Goal: Information Seeking & Learning: Learn about a topic

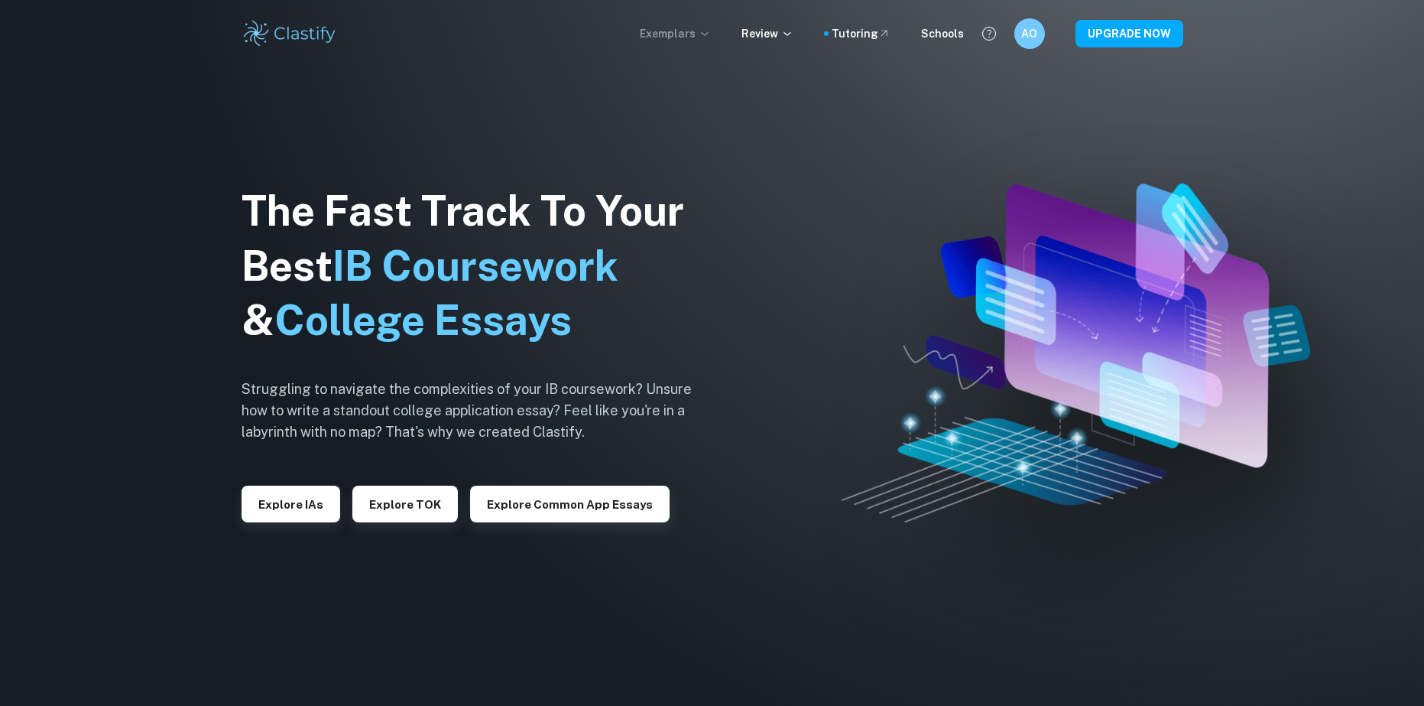
click at [711, 28] on icon at bounding box center [705, 34] width 12 height 12
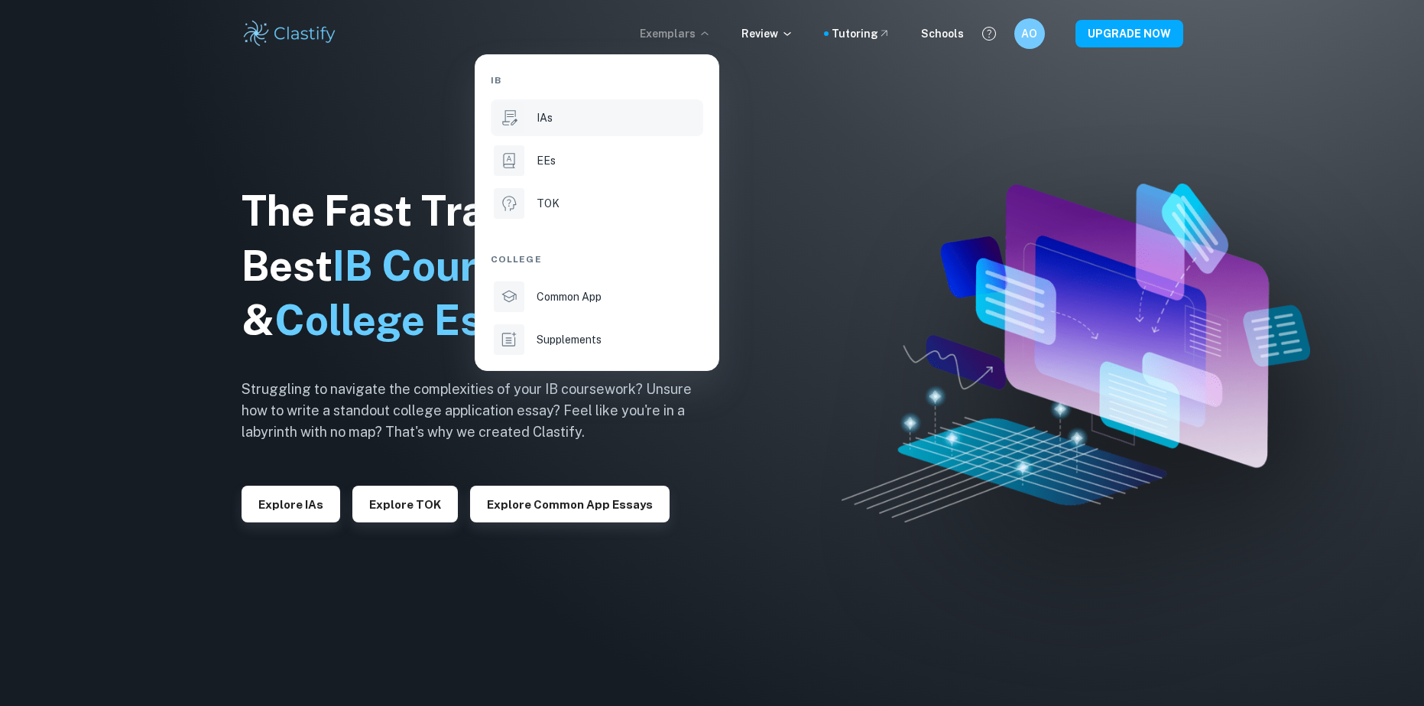
click at [554, 122] on div "IAs" at bounding box center [619, 117] width 164 height 17
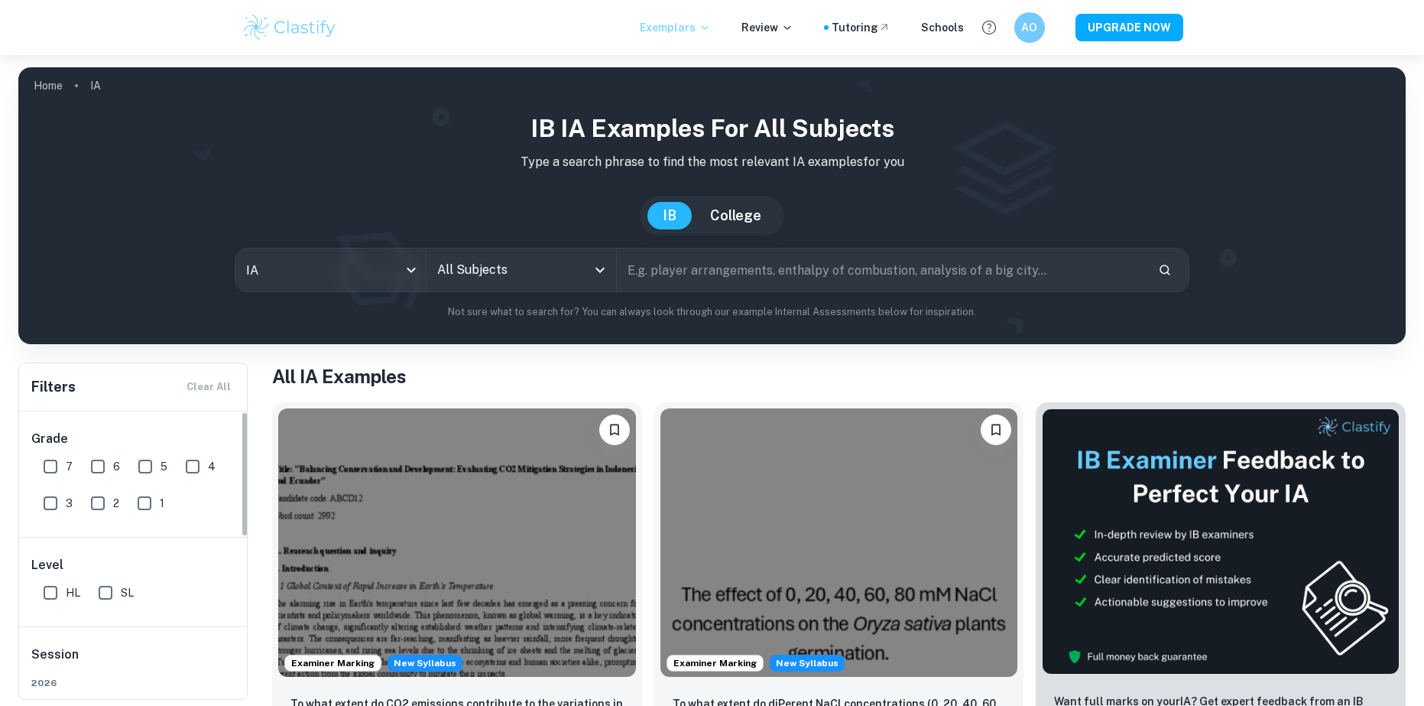
click at [94, 447] on div "6" at bounding box center [108, 463] width 47 height 37
drag, startPoint x: 90, startPoint y: 463, endPoint x: 58, endPoint y: 465, distance: 32.1
click at [91, 463] on input "6" at bounding box center [98, 466] width 31 height 31
checkbox input "true"
click at [58, 465] on input "7" at bounding box center [50, 466] width 31 height 31
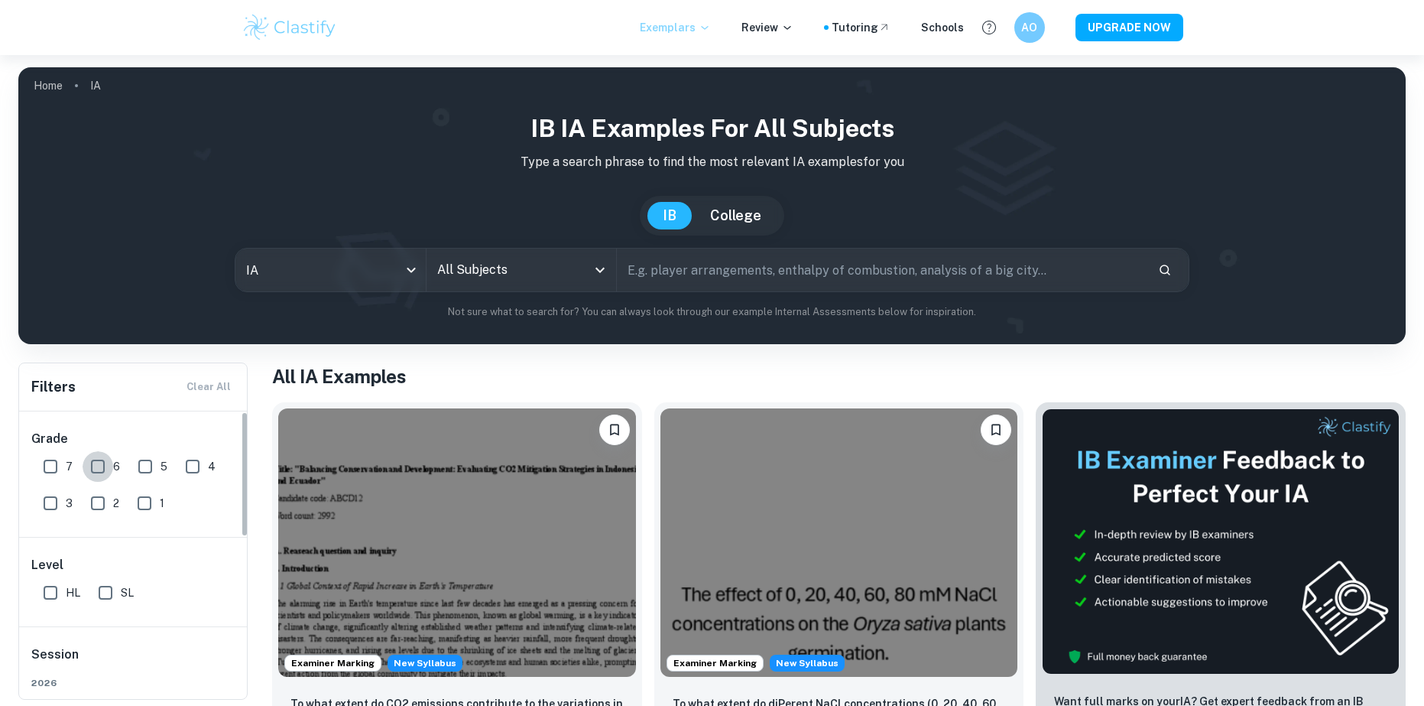
checkbox input "true"
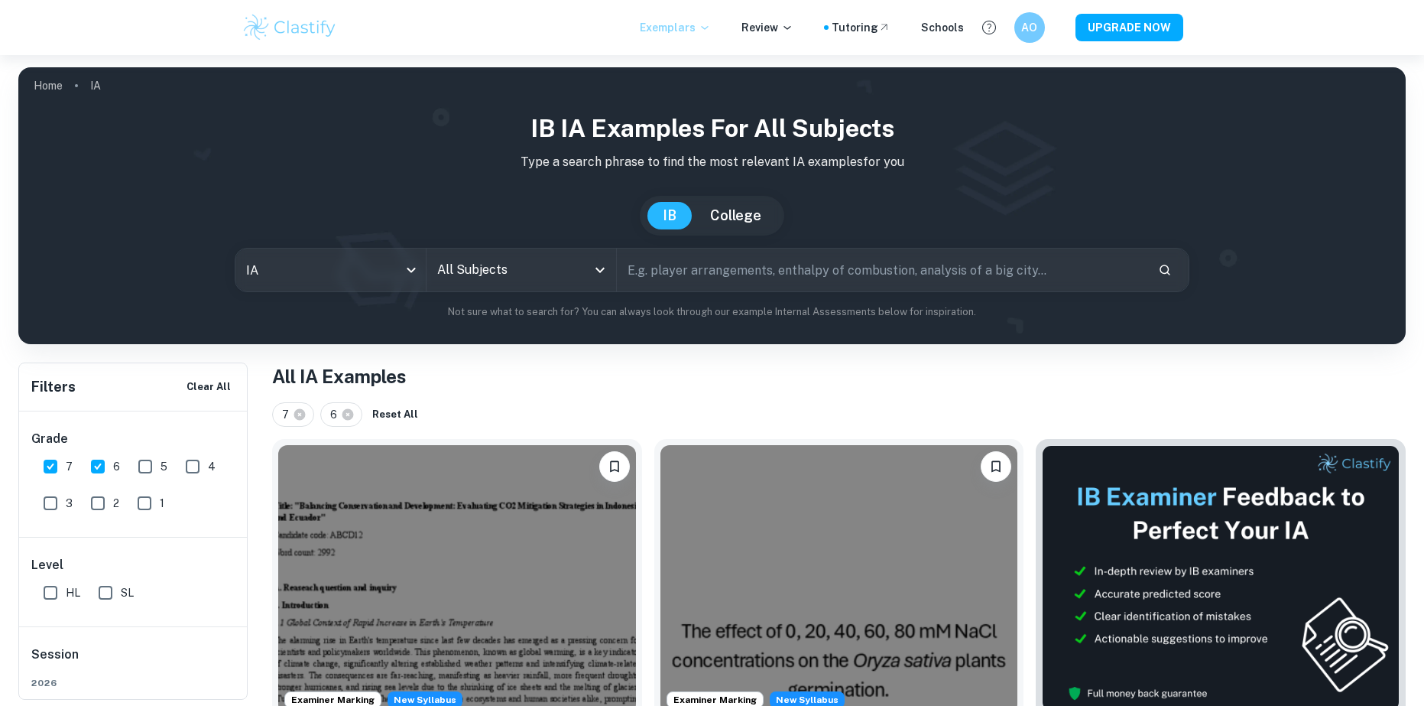
scroll to position [102, 0]
click at [109, 491] on input "SL" at bounding box center [105, 490] width 31 height 31
checkbox input "true"
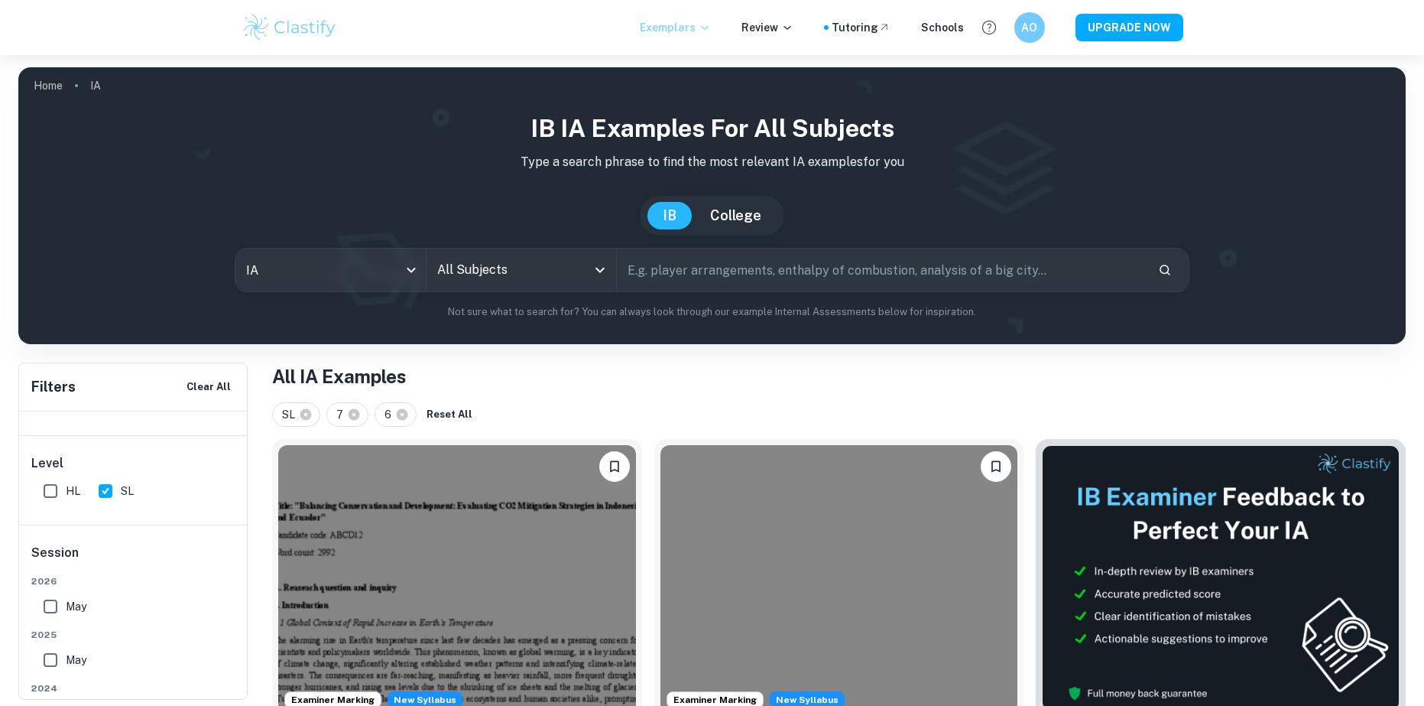
click at [728, 261] on input "text" at bounding box center [881, 269] width 529 height 43
click at [614, 271] on div "All Subjects" at bounding box center [522, 269] width 190 height 43
click at [582, 271] on input "All Subjects" at bounding box center [509, 269] width 153 height 29
click at [586, 271] on div "All Subjects" at bounding box center [522, 269] width 190 height 43
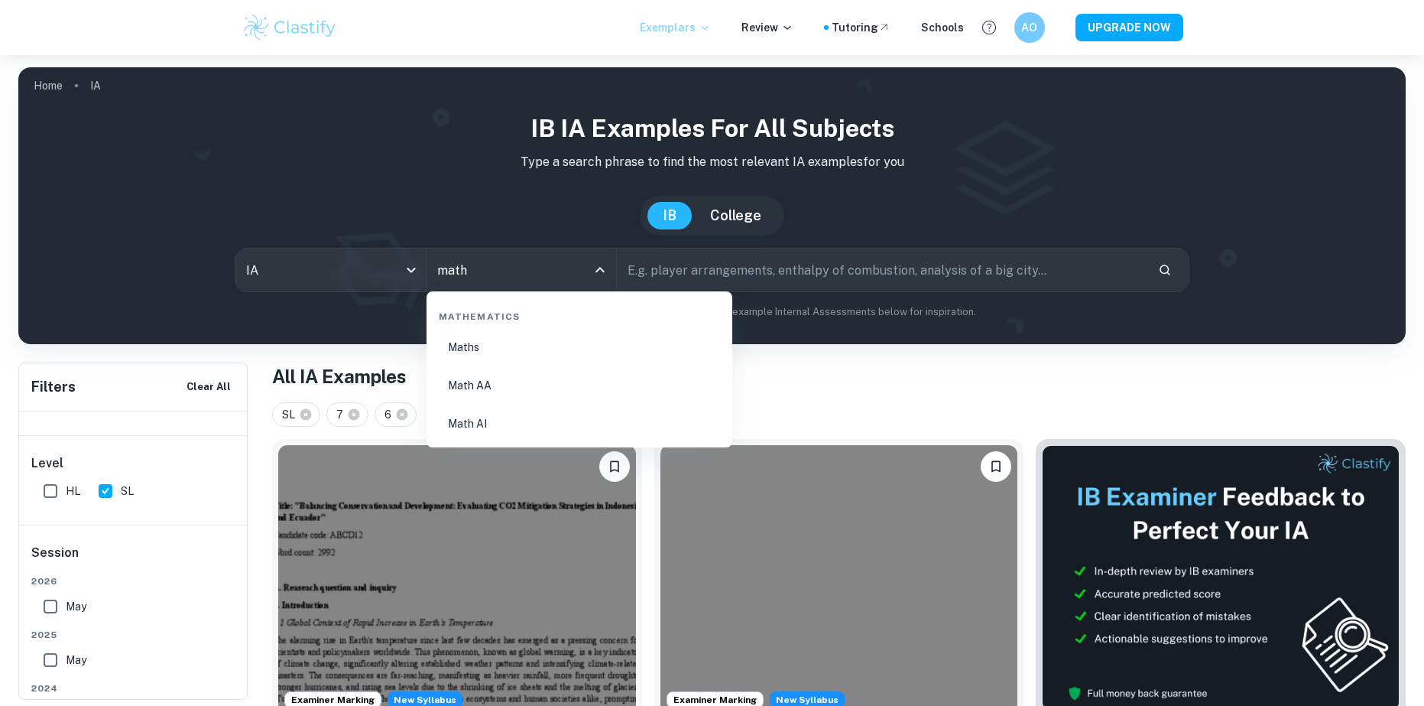
click at [488, 388] on li "Math AA" at bounding box center [580, 385] width 294 height 35
type input "Math AA"
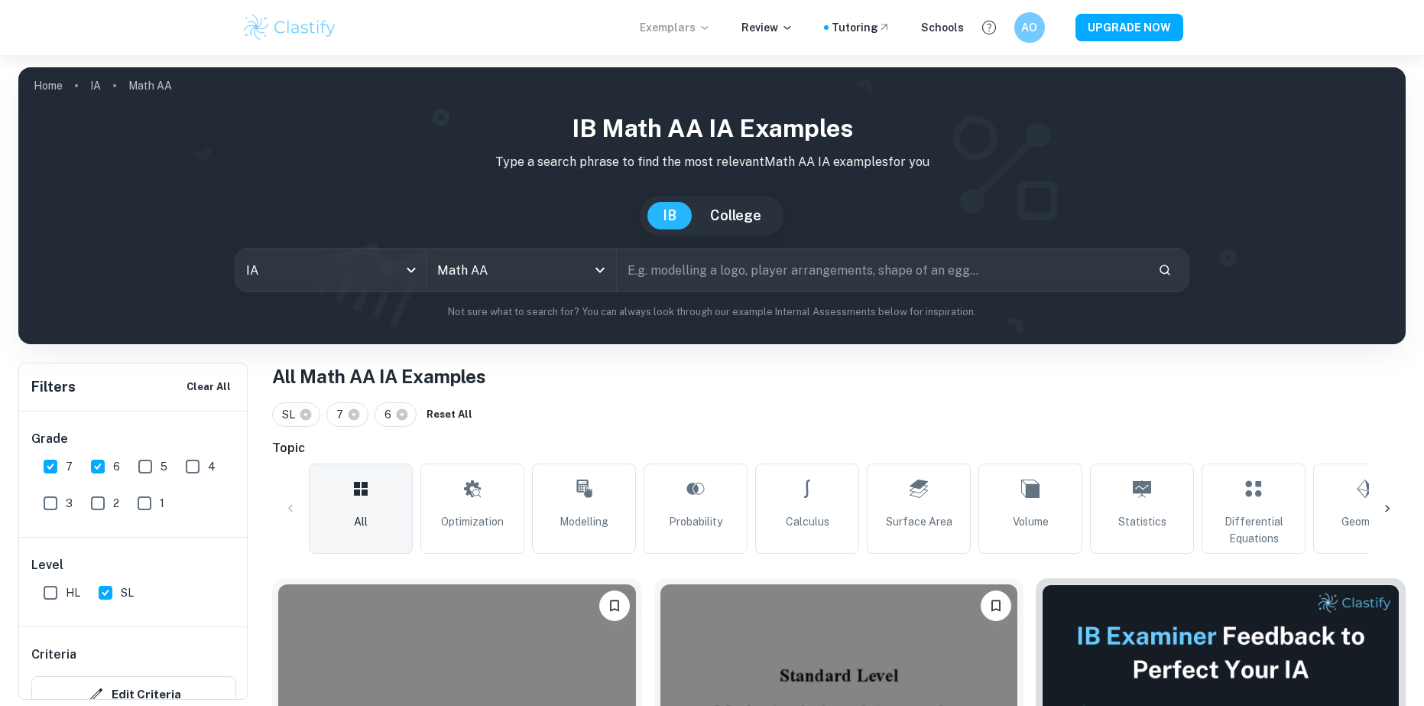
click at [791, 485] on link "Calculus" at bounding box center [807, 508] width 104 height 90
type input "Calculus"
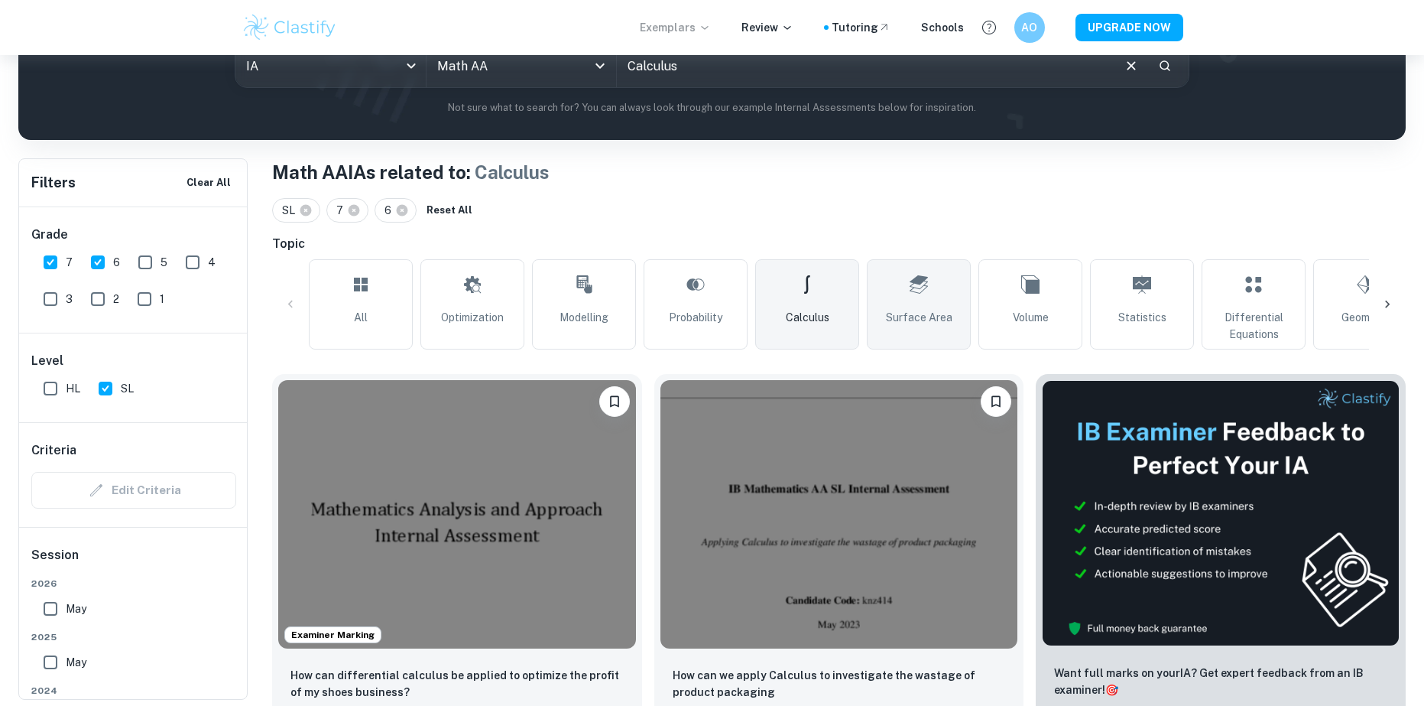
scroll to position [306, 0]
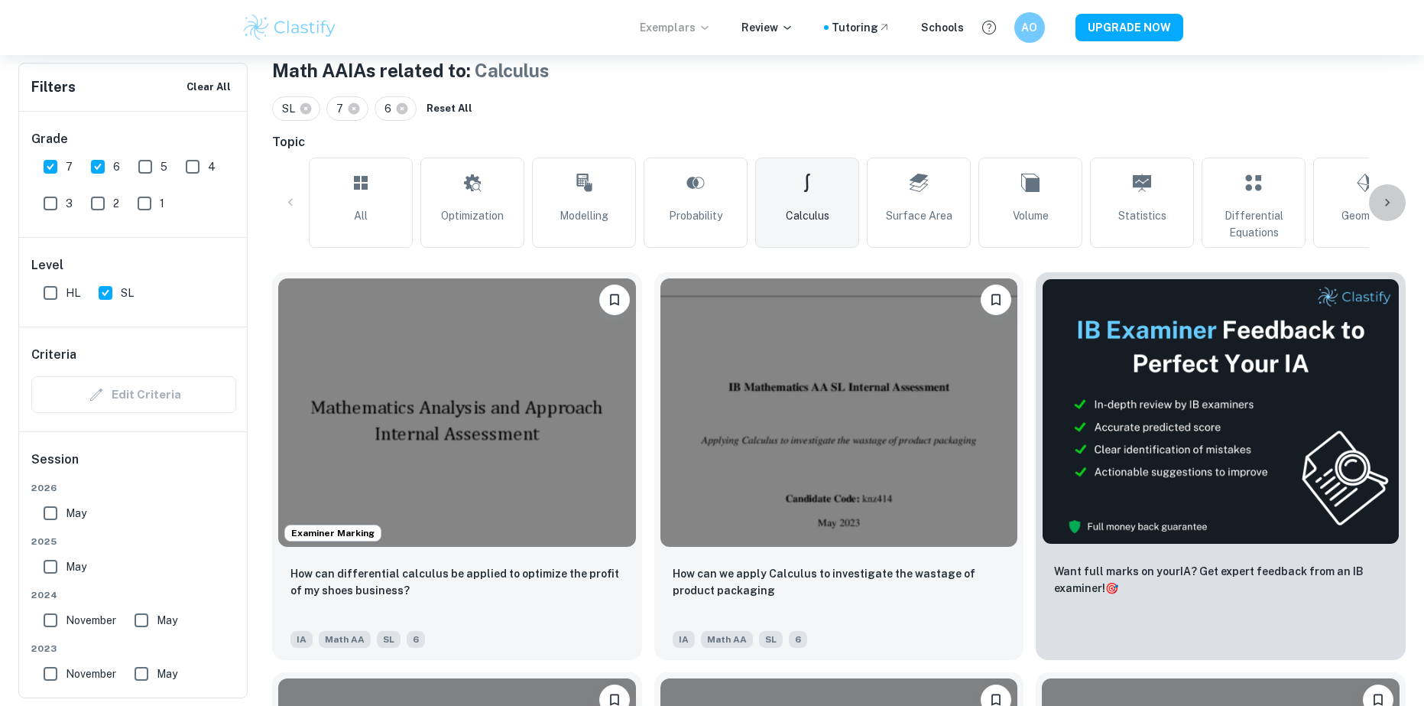
click at [1397, 193] on div at bounding box center [1387, 202] width 37 height 37
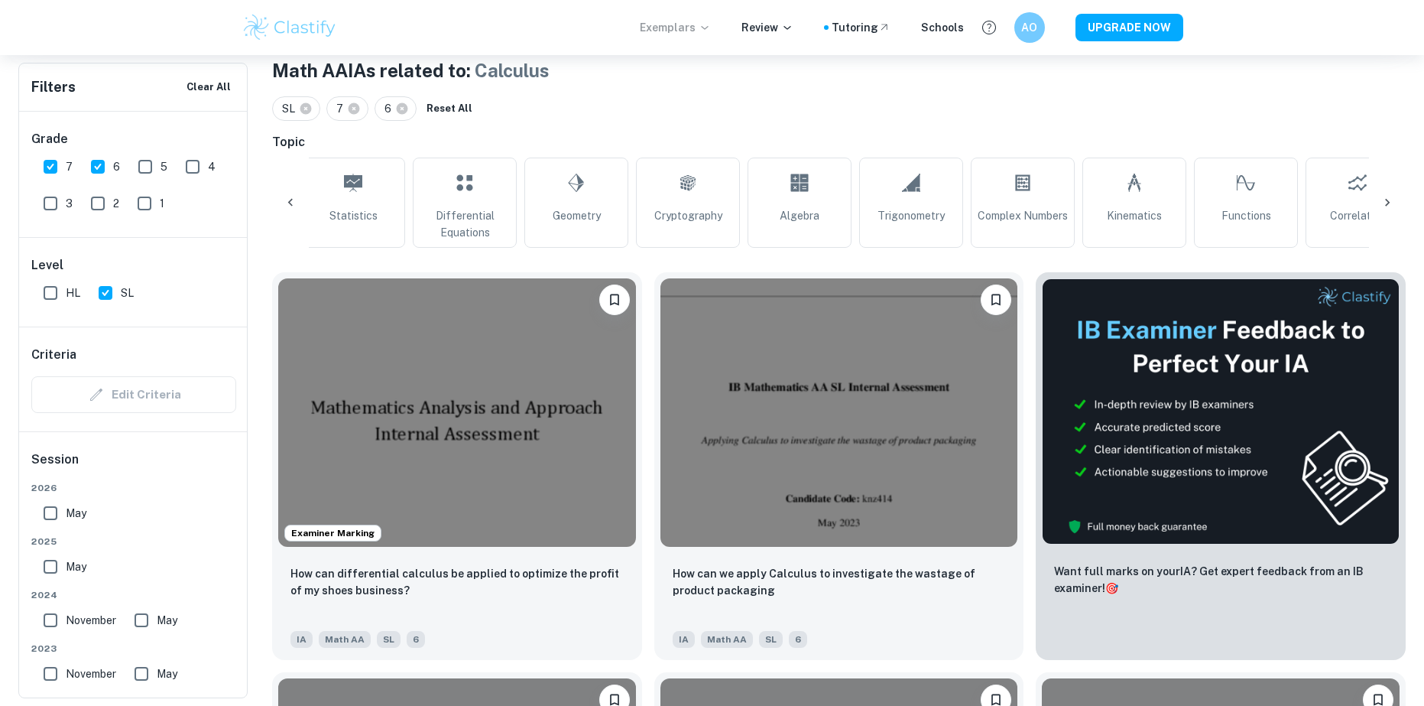
scroll to position [0, 829]
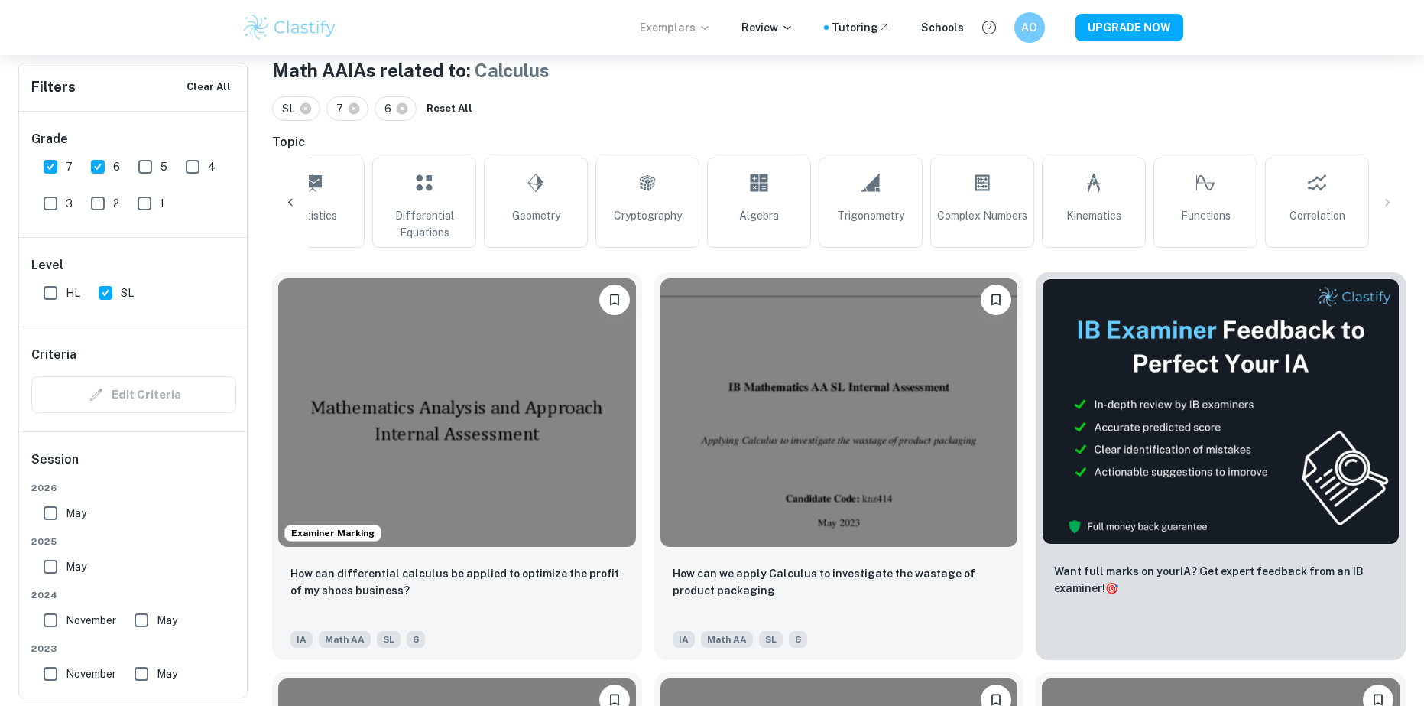
click at [290, 208] on icon at bounding box center [290, 202] width 15 height 15
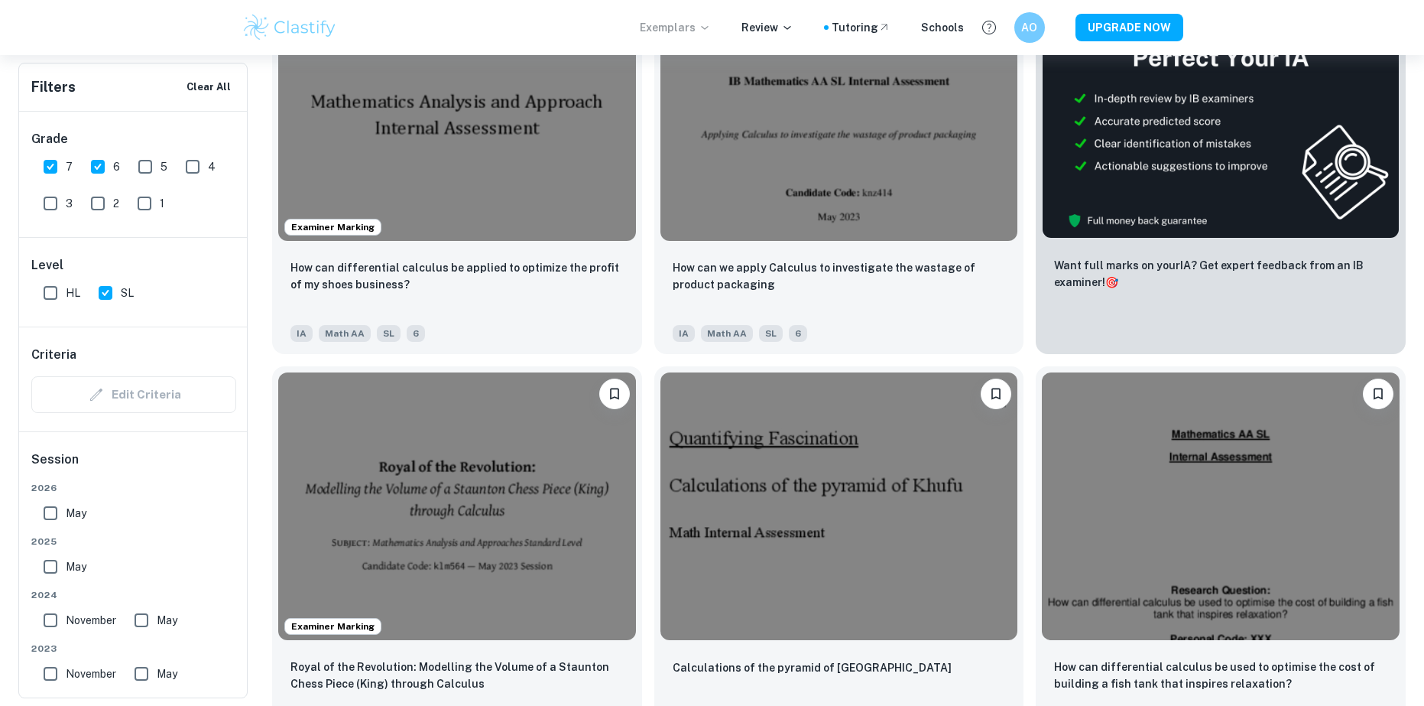
scroll to position [713, 0]
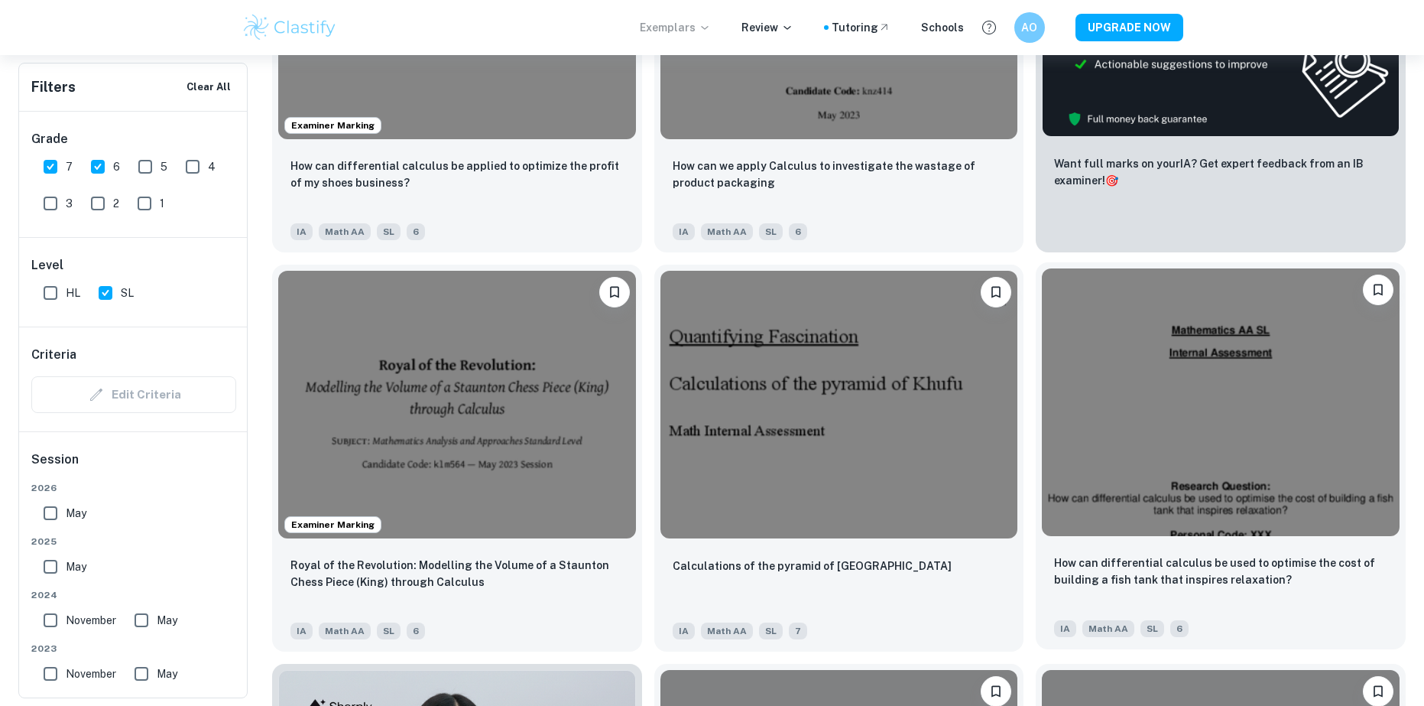
click at [1285, 462] on img at bounding box center [1221, 402] width 358 height 268
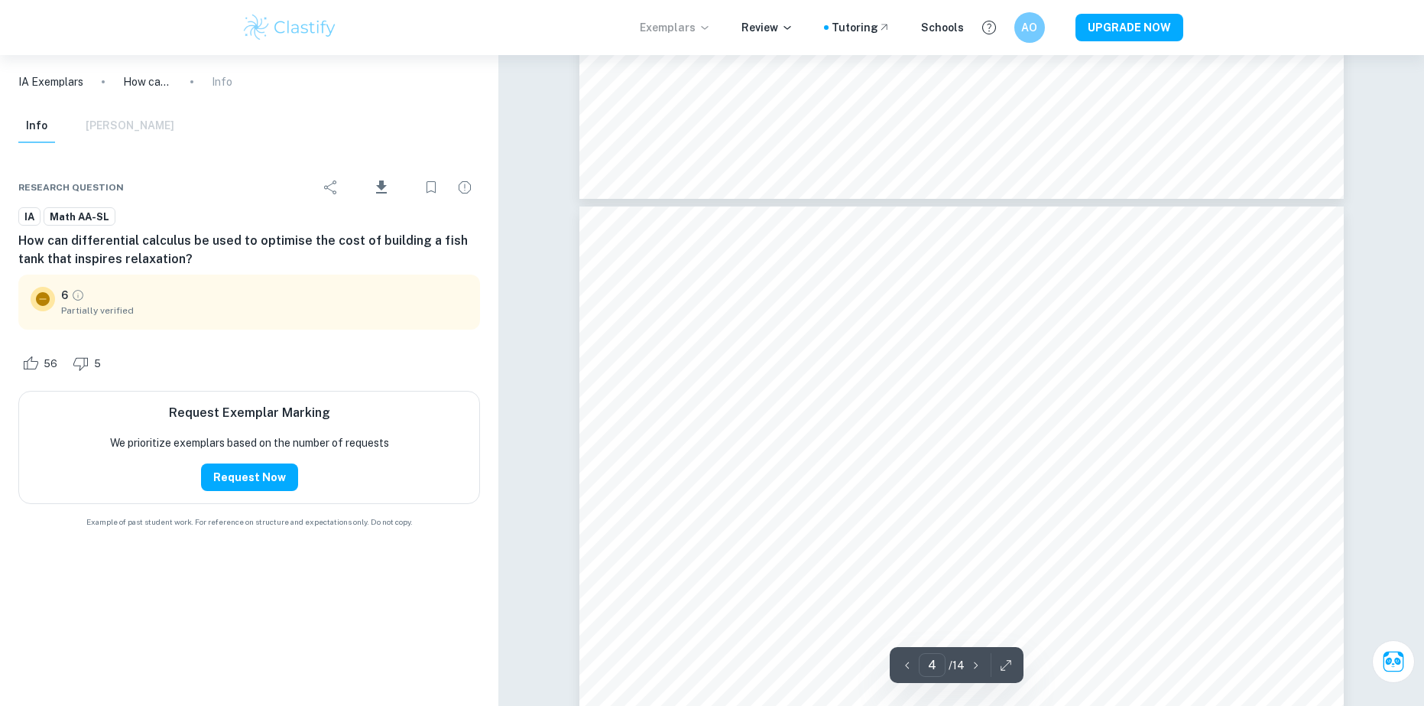
scroll to position [3394, 0]
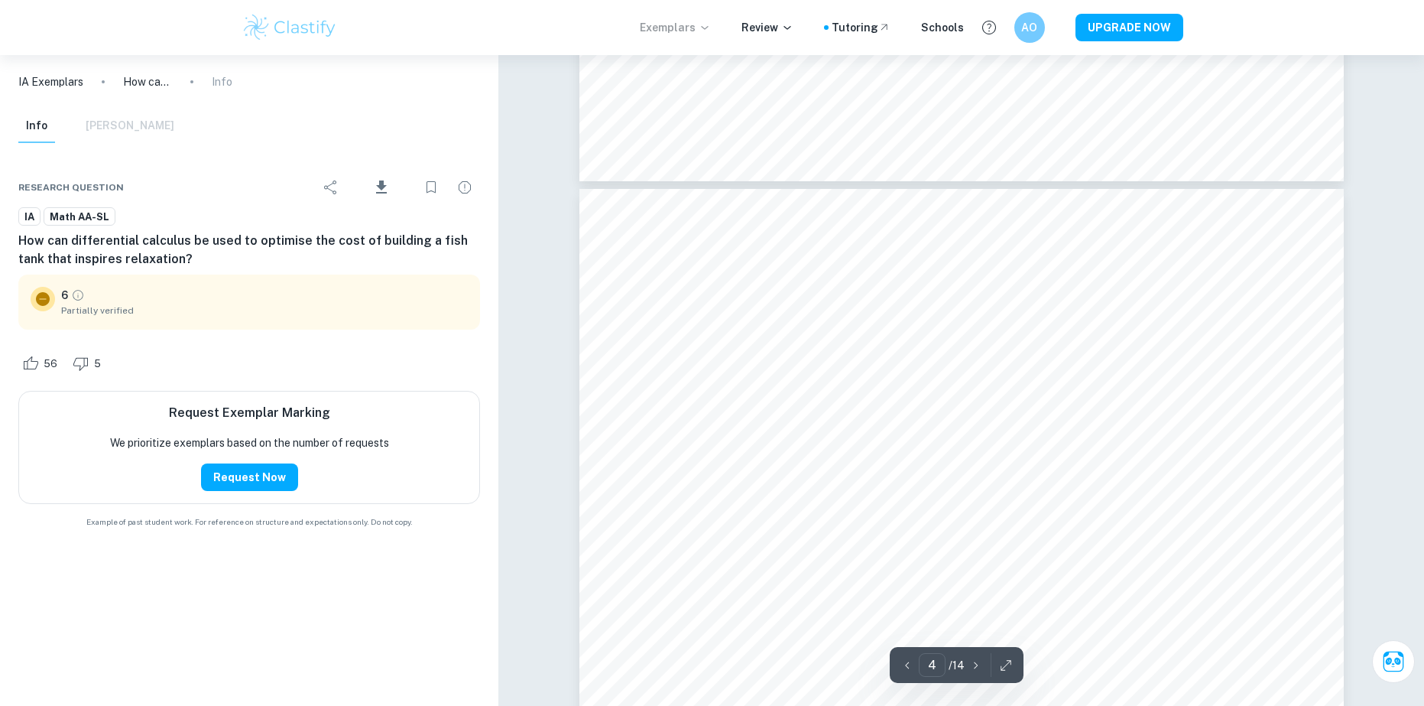
drag, startPoint x: 1369, startPoint y: 174, endPoint x: 1367, endPoint y: 161, distance: 12.3
drag, startPoint x: 1354, startPoint y: 186, endPoint x: 1371, endPoint y: 169, distance: 23.8
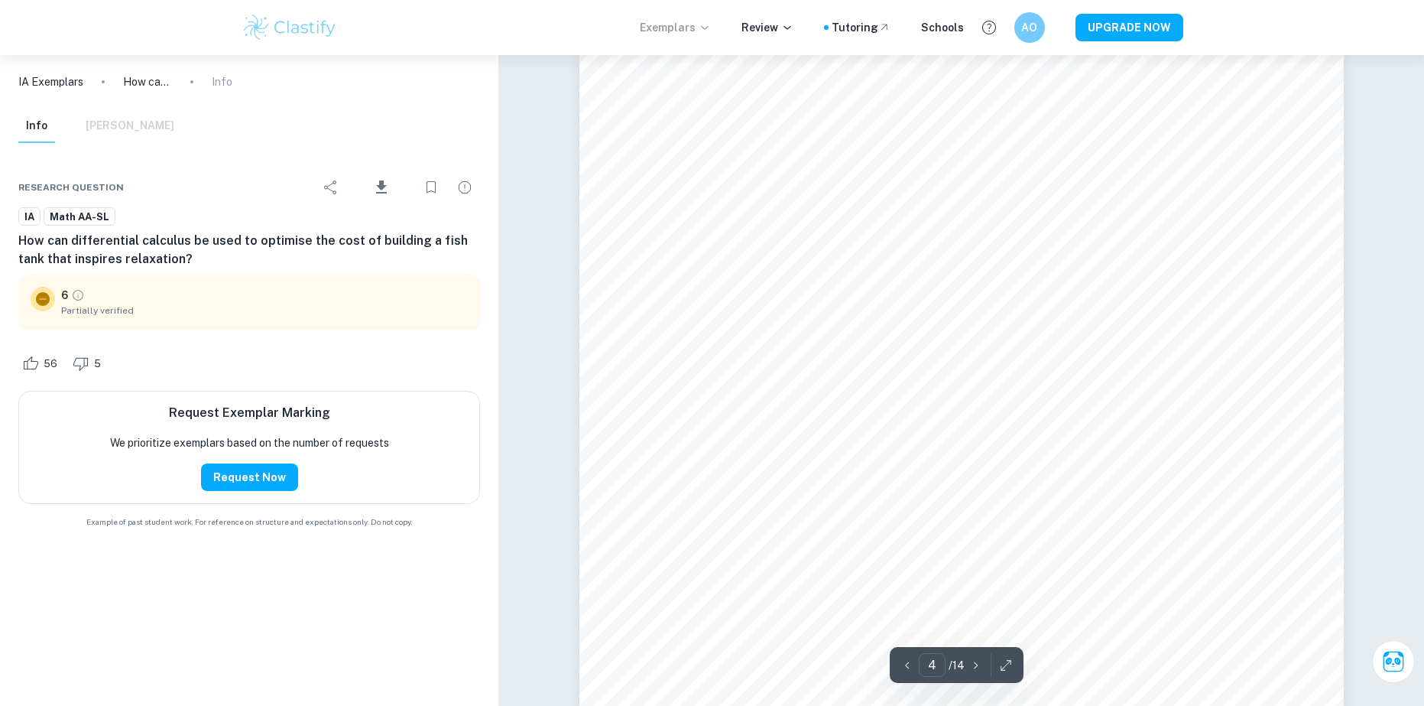
scroll to position [3551, 0]
type input "4"
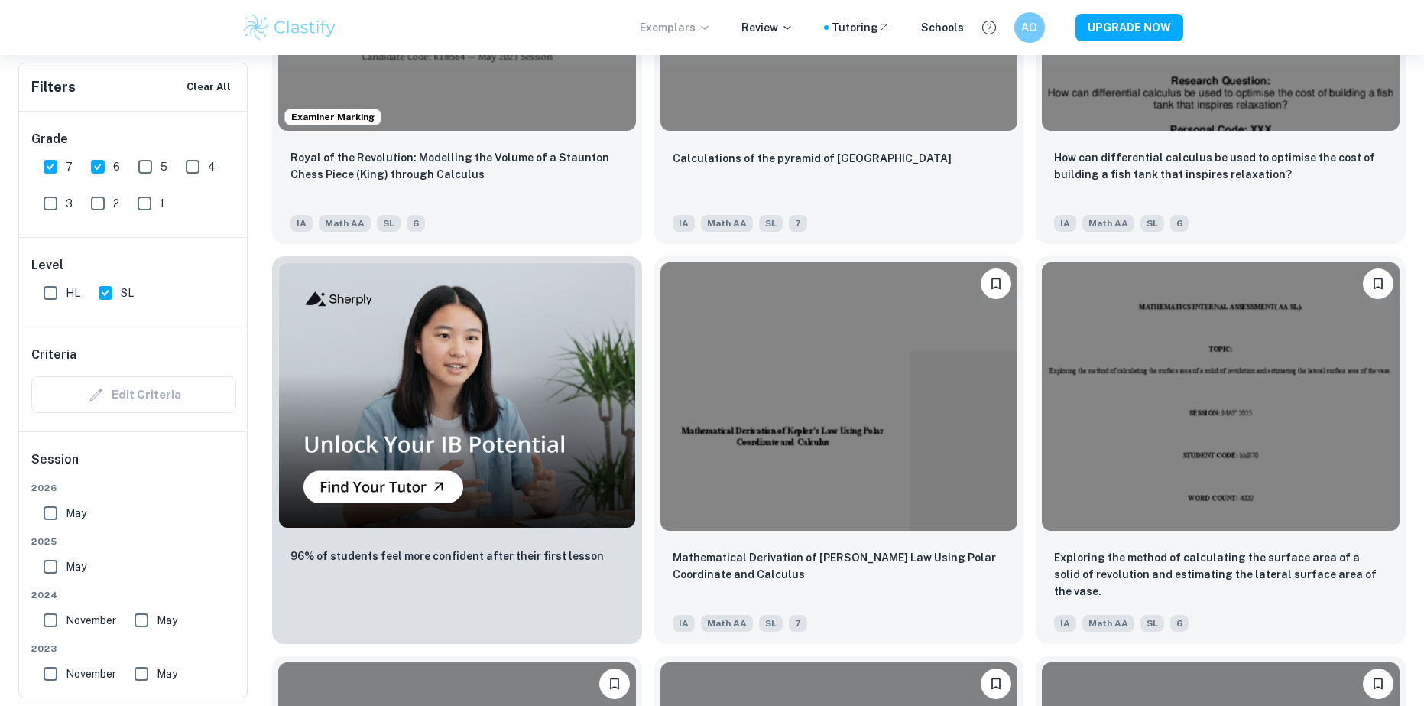
scroll to position [1222, 0]
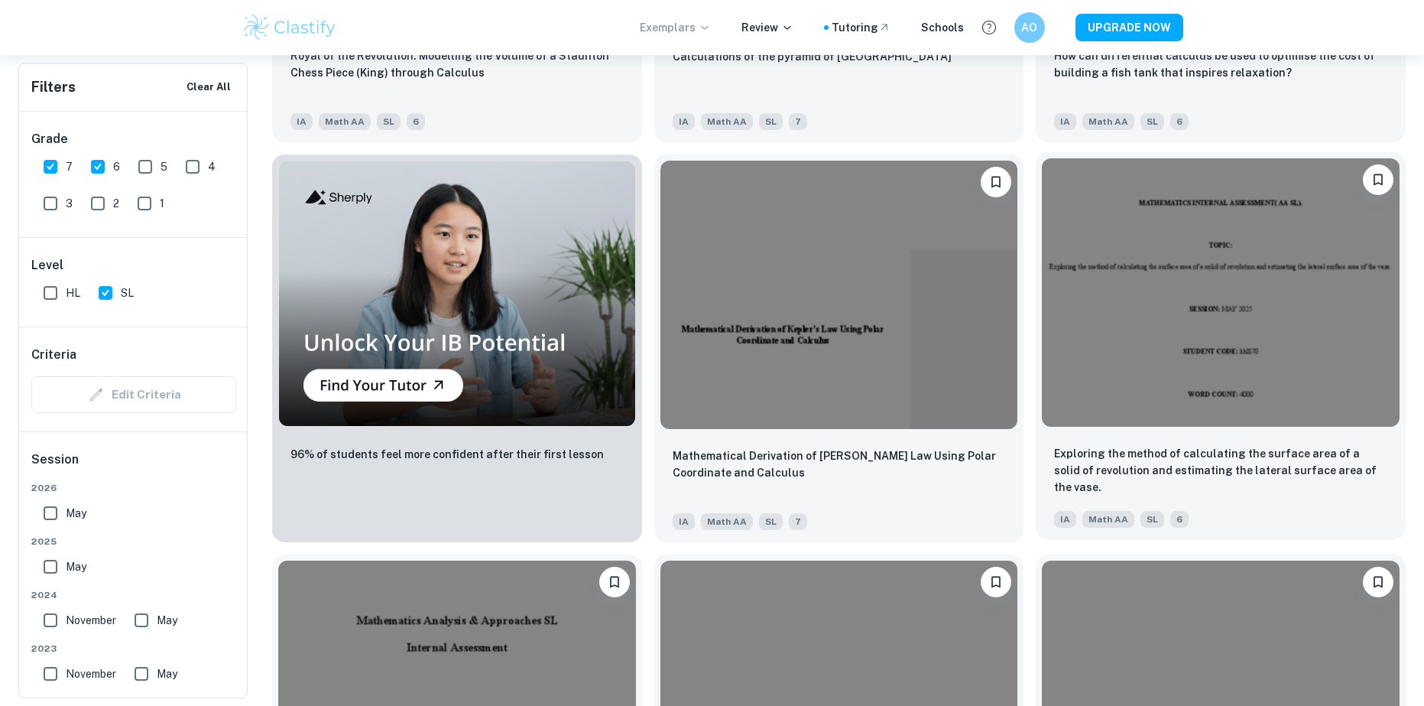
click at [1178, 300] on img at bounding box center [1221, 292] width 358 height 268
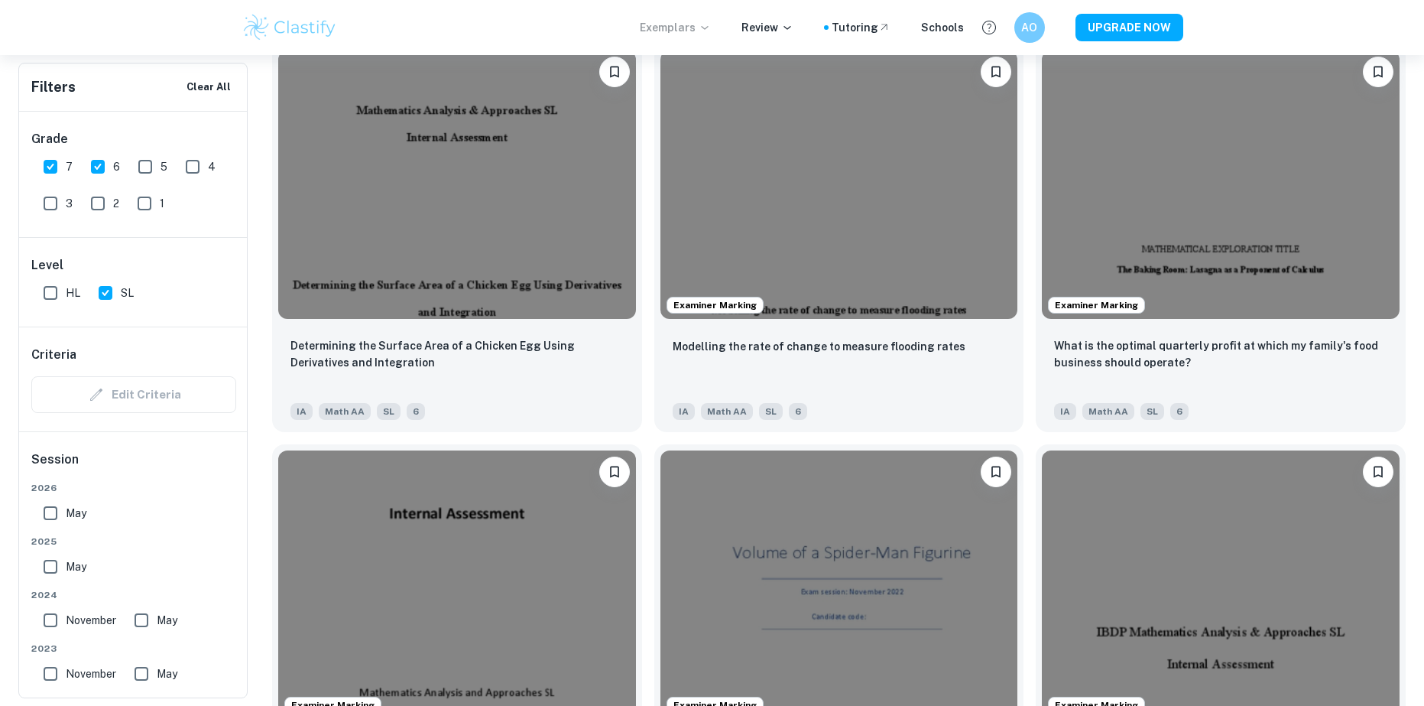
scroll to position [1630, 0]
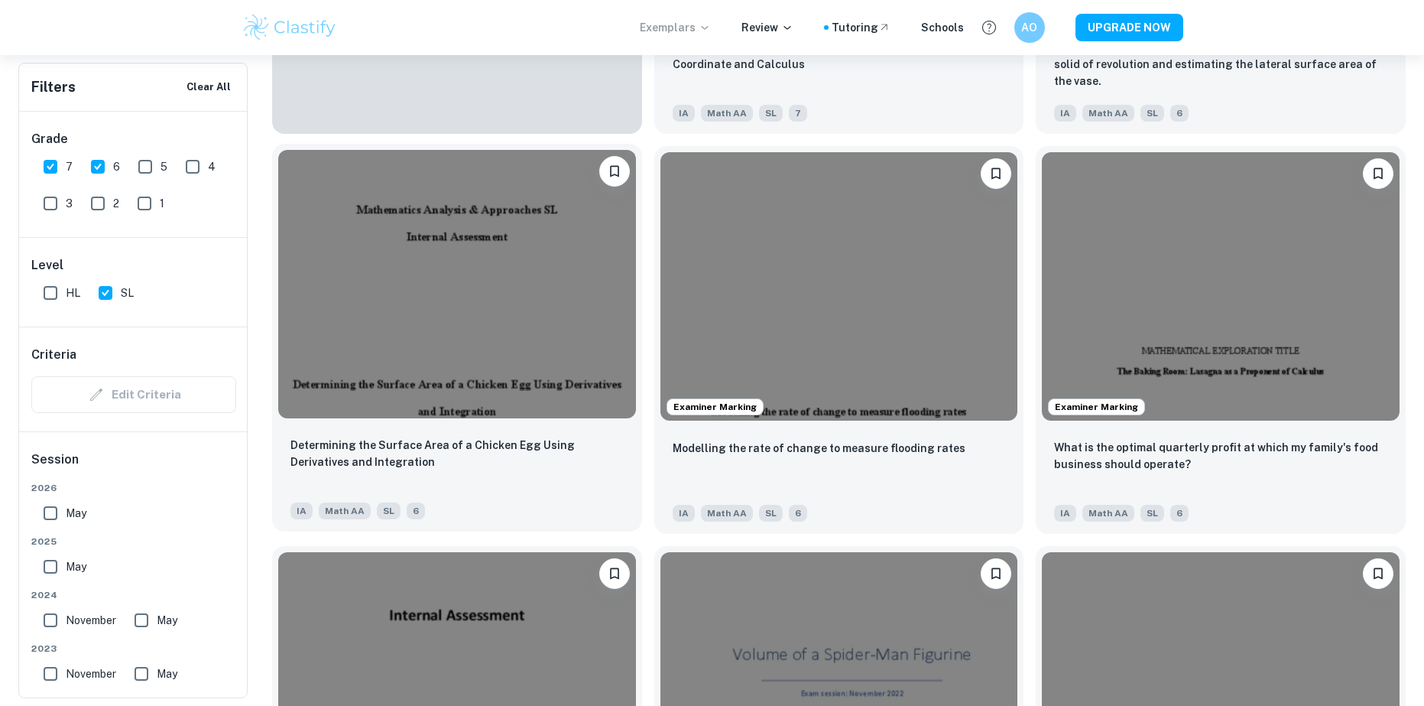
click at [528, 349] on img at bounding box center [457, 284] width 358 height 268
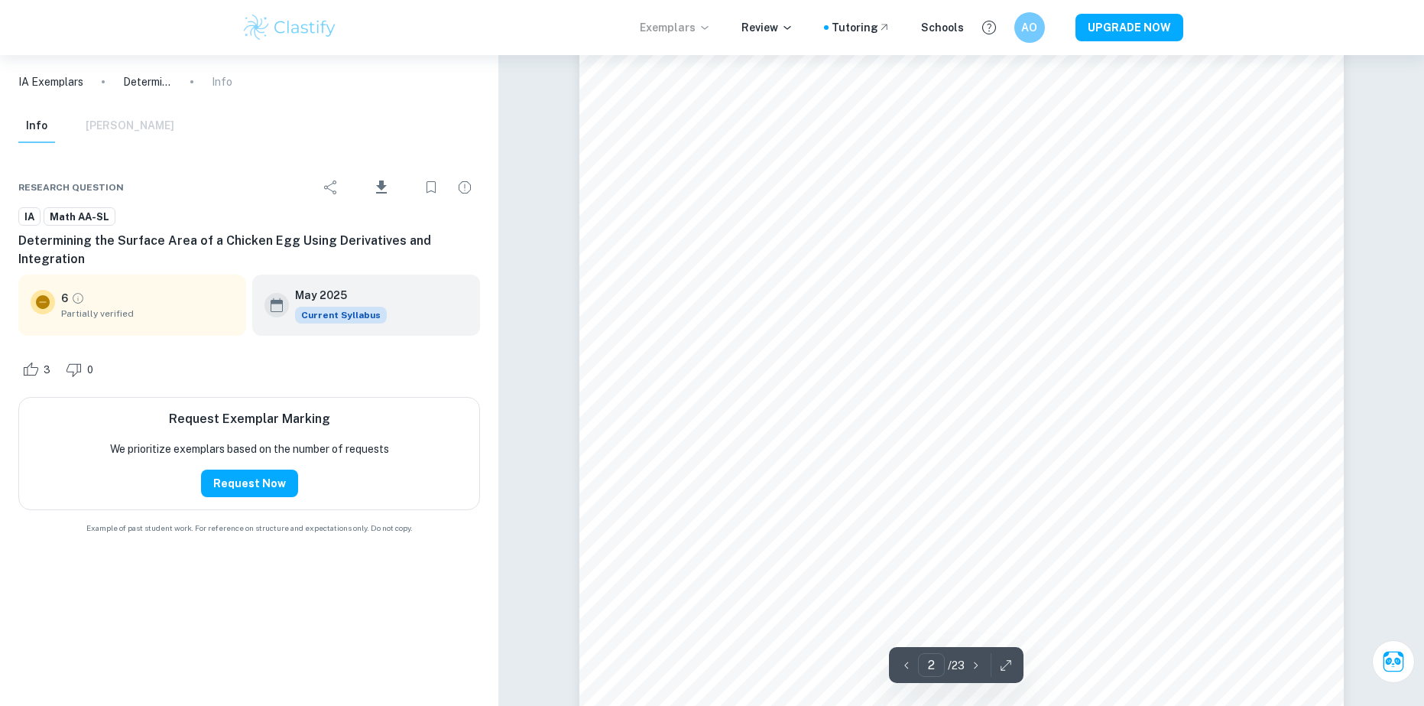
scroll to position [1650, 0]
type input "3"
